Goal: Task Accomplishment & Management: Use online tool/utility

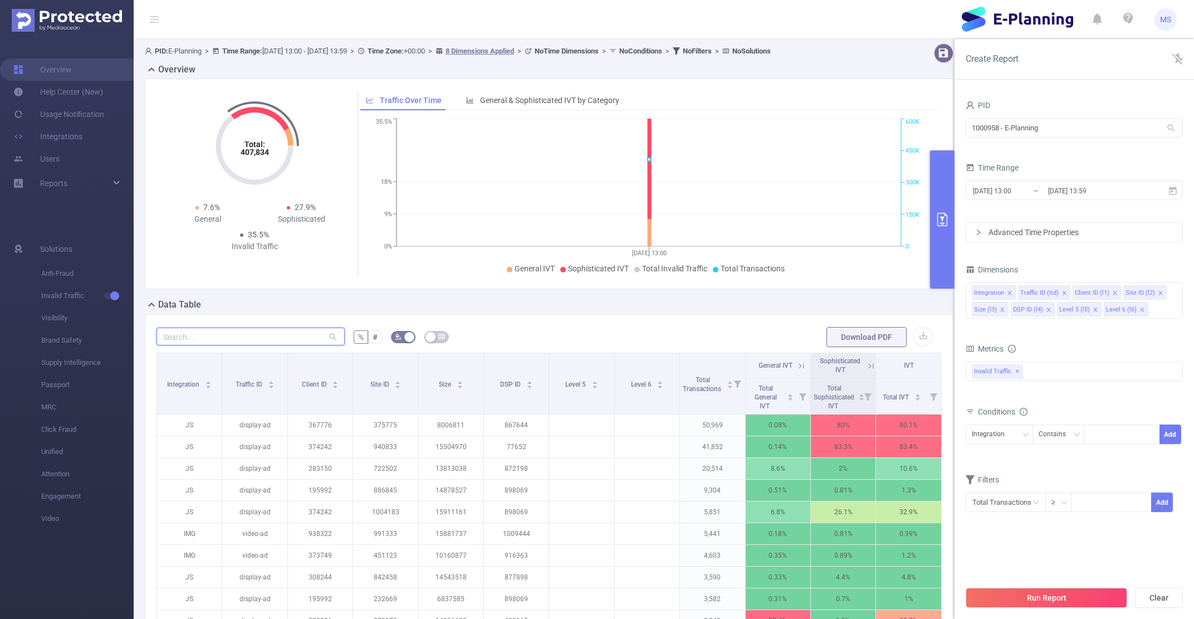
click at [304, 331] on input "text" at bounding box center [250, 336] width 188 height 18
paste input "1010728"
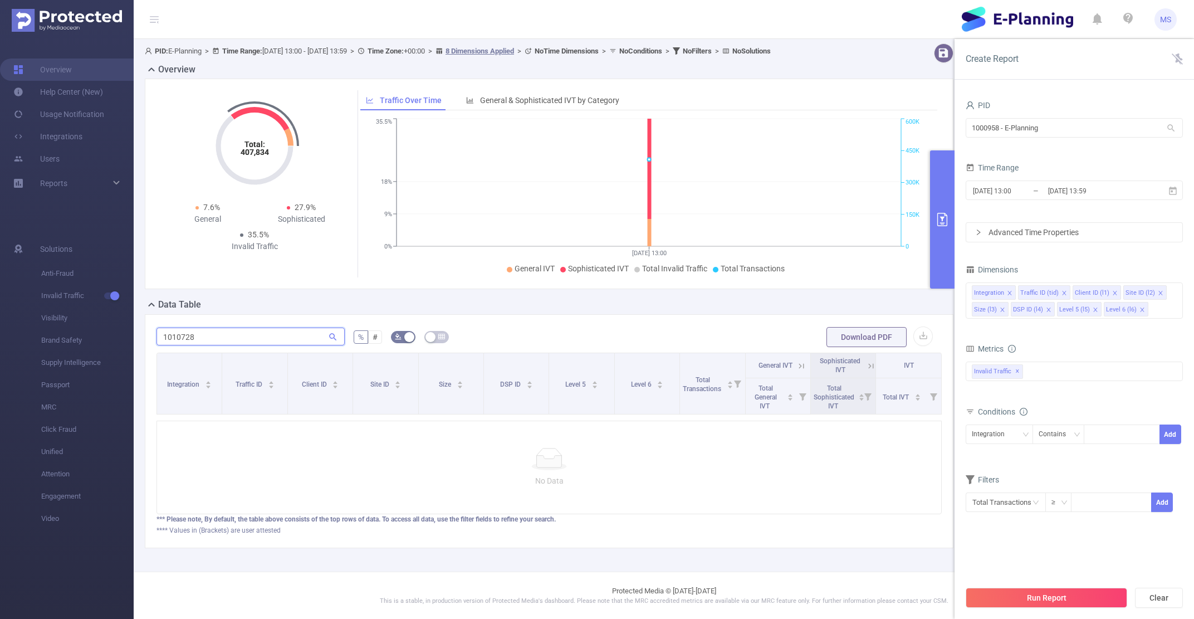
type input "1010728"
click at [1016, 190] on input "[DATE] 13:00" at bounding box center [1017, 190] width 90 height 15
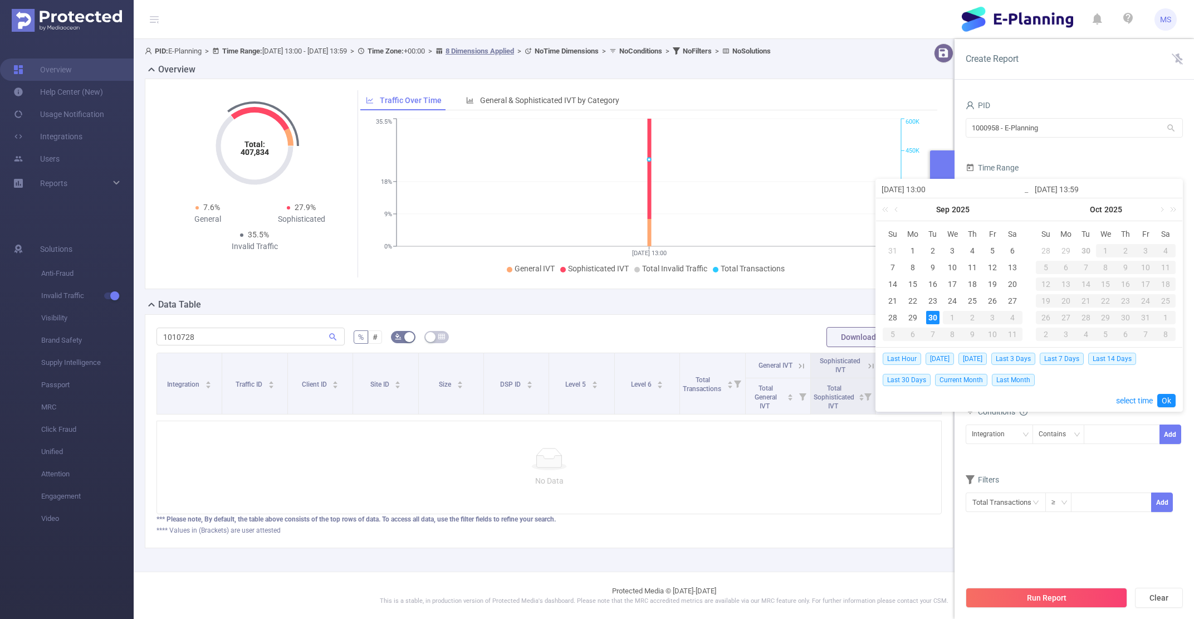
click at [933, 320] on div "30" at bounding box center [932, 317] width 13 height 13
click at [1075, 159] on form "PID 1000958 - E-Planning 1000958 - E-Planning Time Range [DATE] 13:00 _ [DATE] …" at bounding box center [1074, 169] width 217 height 145
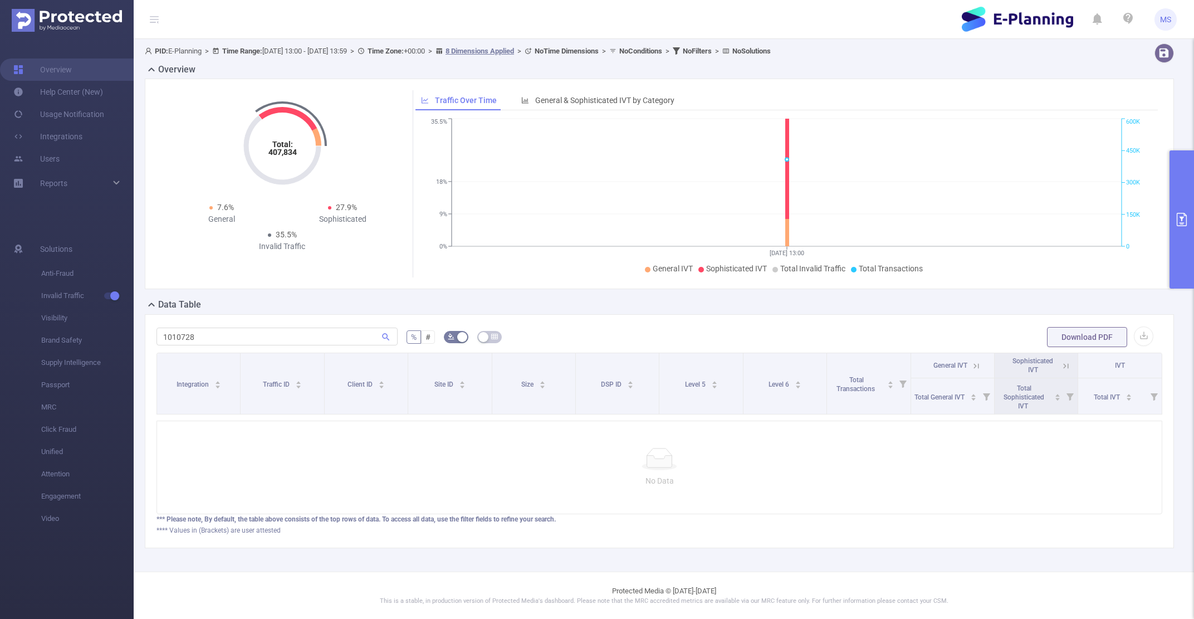
click at [287, 48] on span "PID: E-Planning > Time Range: [DATE] 13:00 - [DATE] 13:59 > Time Zone: +00:00 >…" at bounding box center [458, 51] width 626 height 8
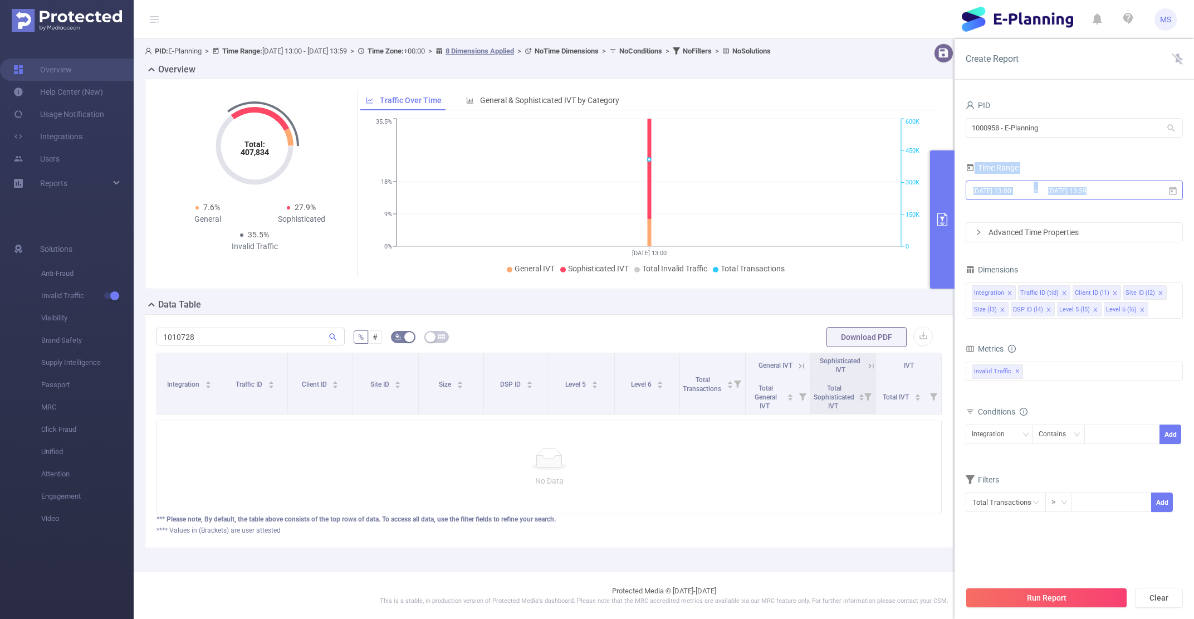
drag, startPoint x: 1186, startPoint y: 233, endPoint x: 1015, endPoint y: 187, distance: 176.9
click at [1015, 187] on div "PID 1000958 - E-Planning 1000958 - E-Planning Time Range [DATE] 13:00 _ [DATE] …" at bounding box center [1073, 362] width 239 height 552
click at [1015, 187] on input "[DATE] 13:00" at bounding box center [1017, 190] width 90 height 15
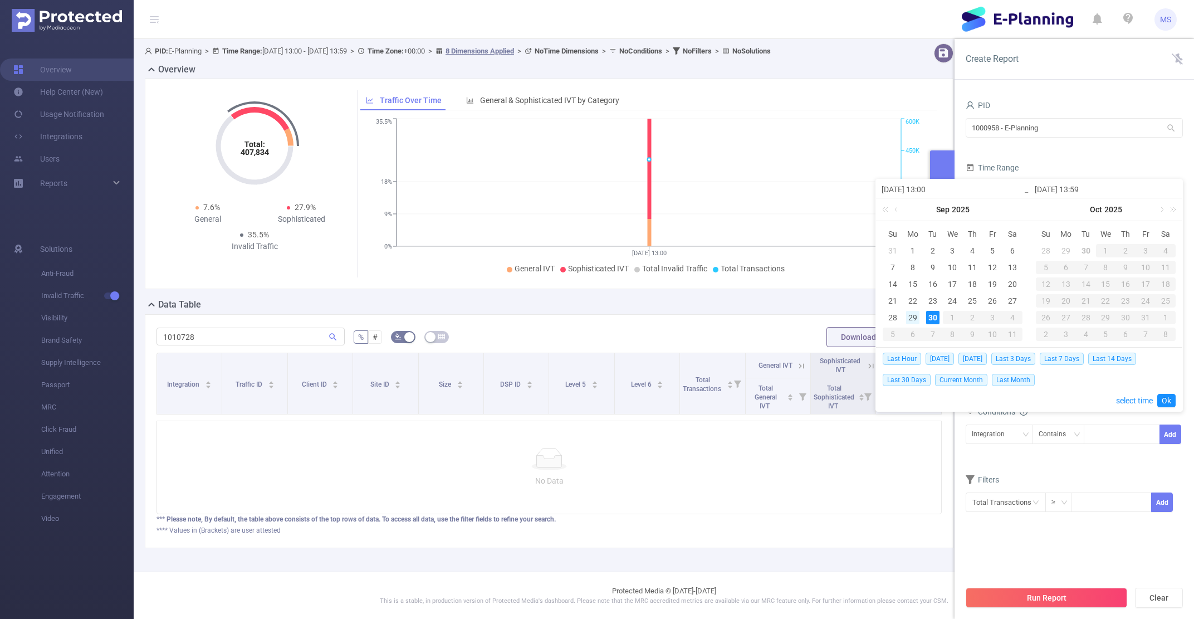
click at [912, 315] on div "29" at bounding box center [912, 317] width 13 height 13
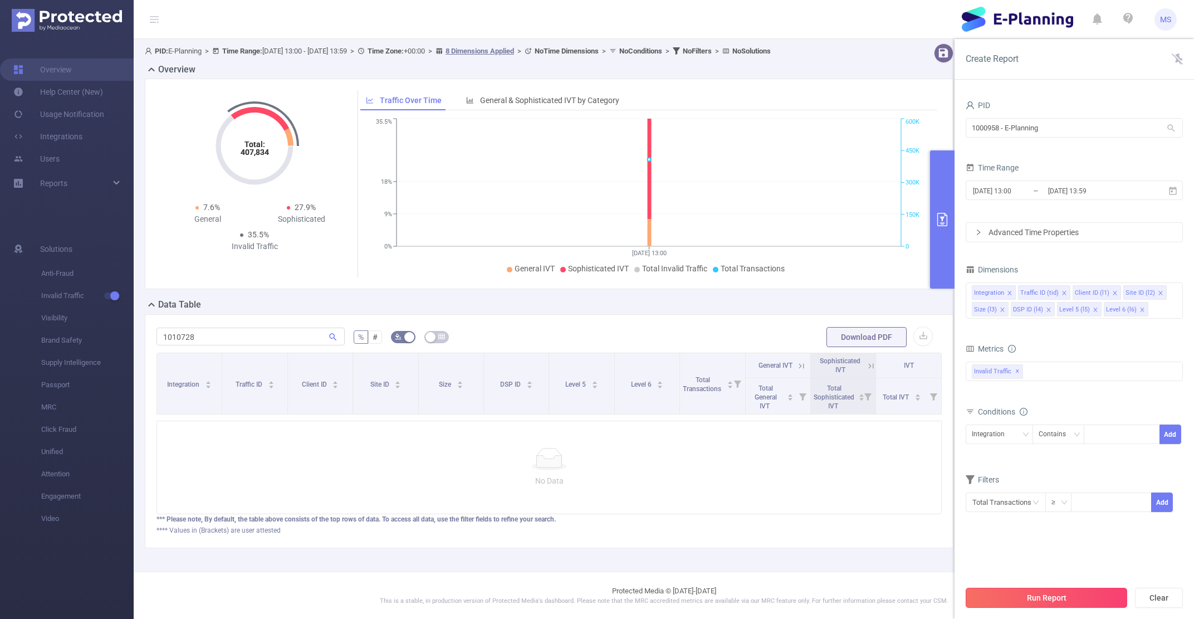
click at [1056, 589] on button "Run Report" at bounding box center [1046, 597] width 161 height 20
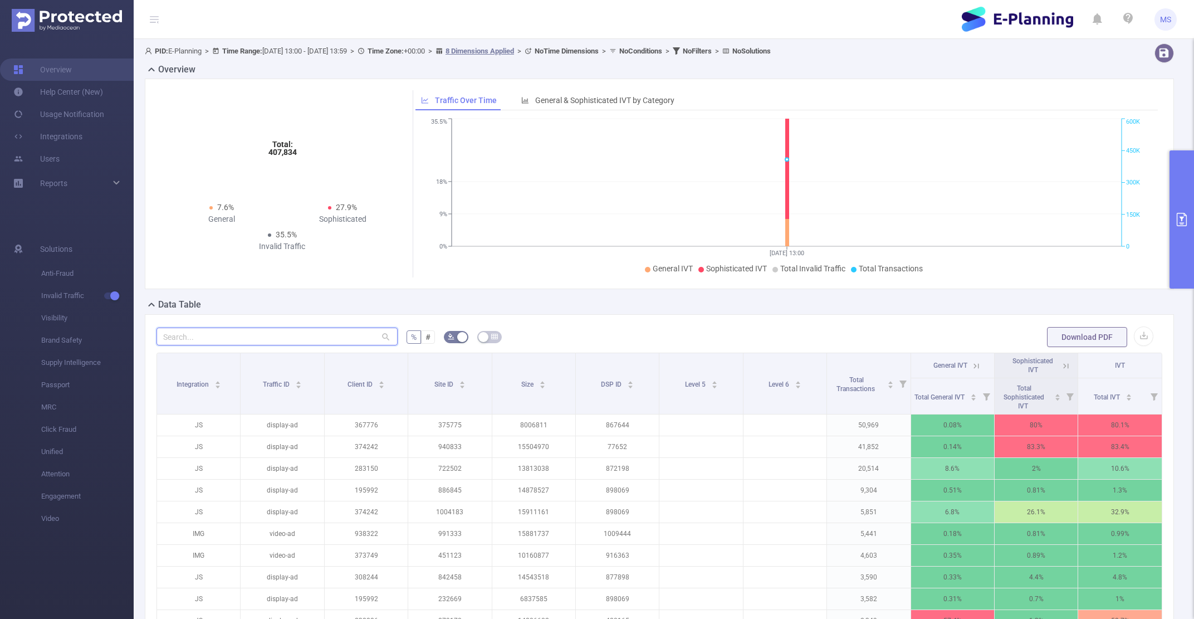
click at [259, 336] on input "text" at bounding box center [276, 336] width 241 height 18
paste input "1010728"
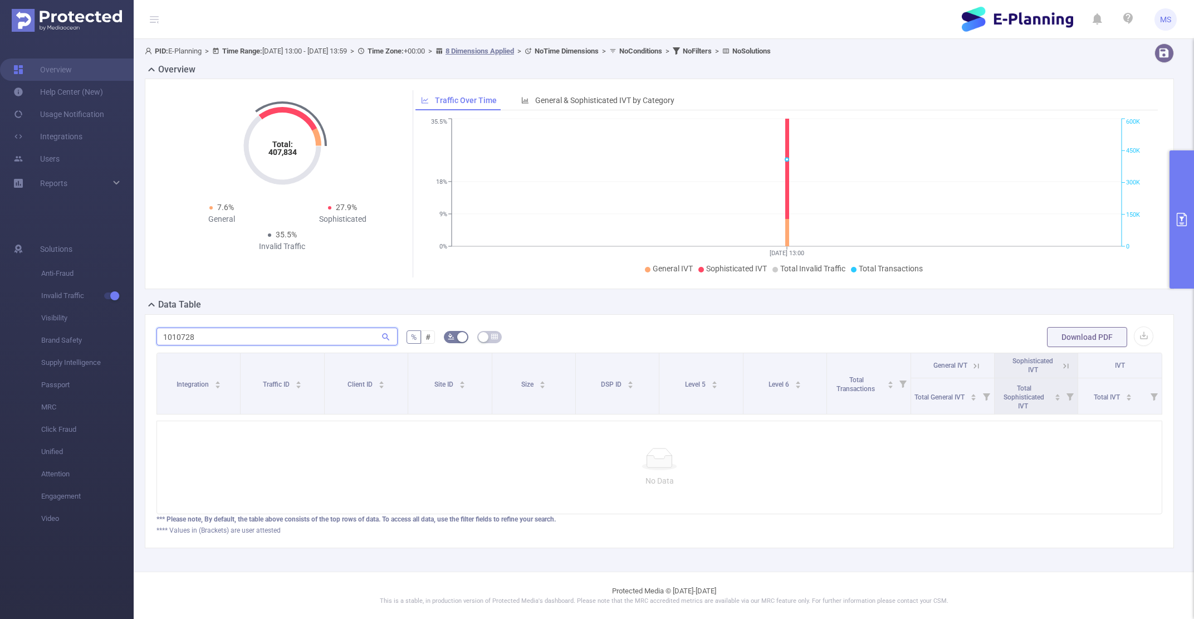
type input "1010728"
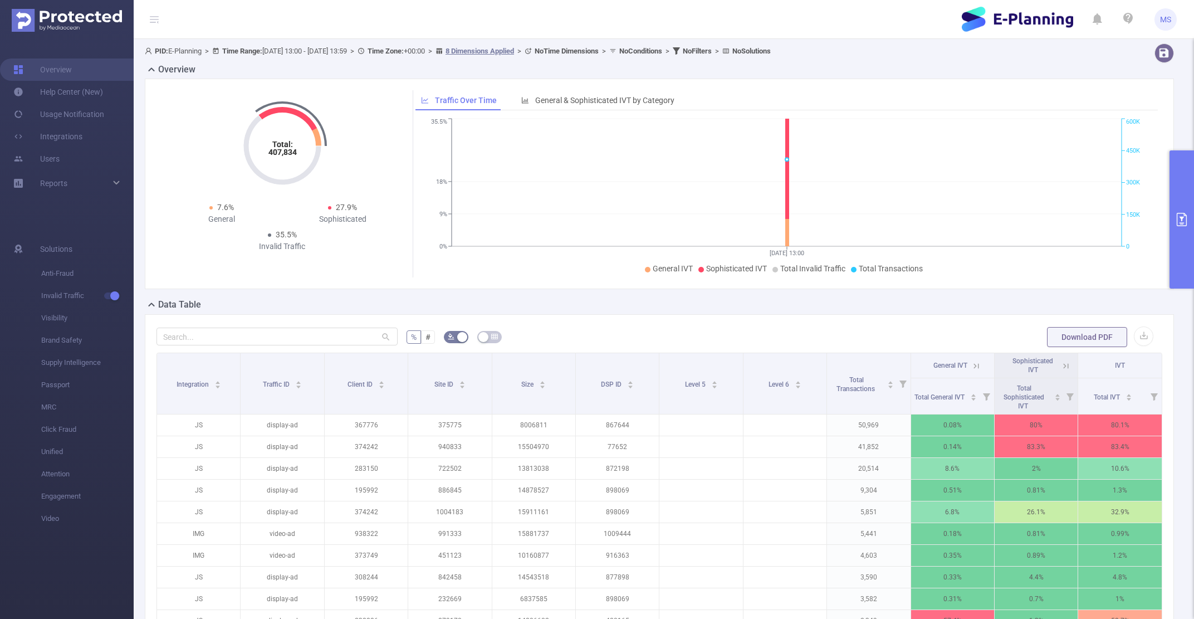
click at [527, 7] on header "MS" at bounding box center [597, 19] width 1194 height 39
click at [301, 337] on input "text" at bounding box center [276, 336] width 241 height 18
paste input "1010728"
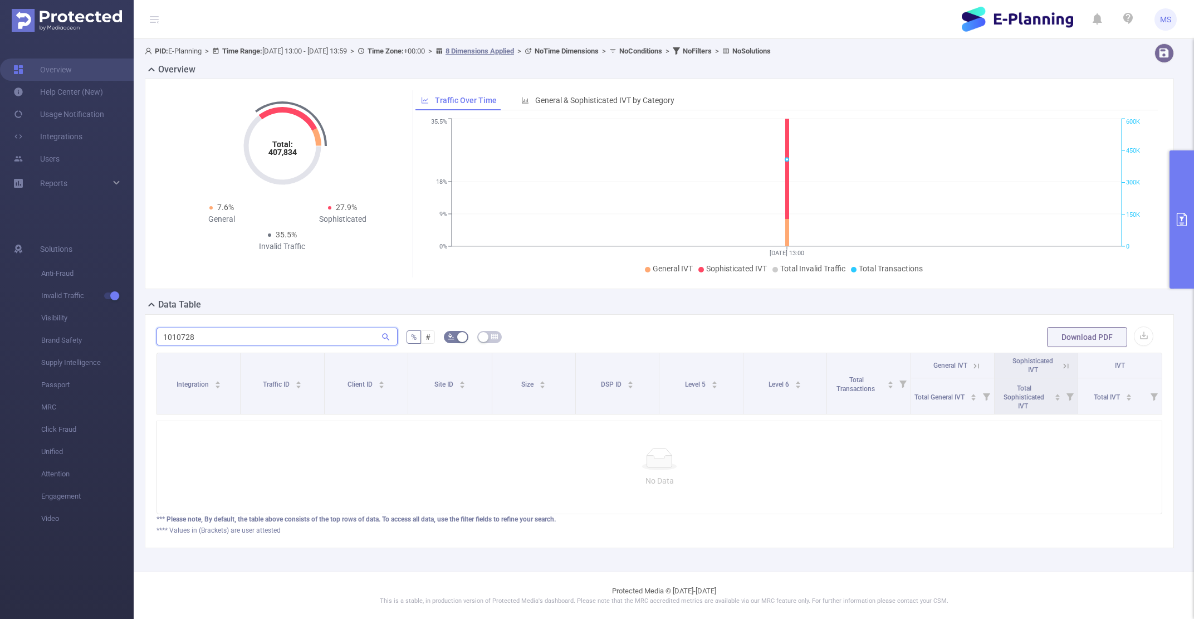
type input "1010728"
